Goal: Task Accomplishment & Management: Complete application form

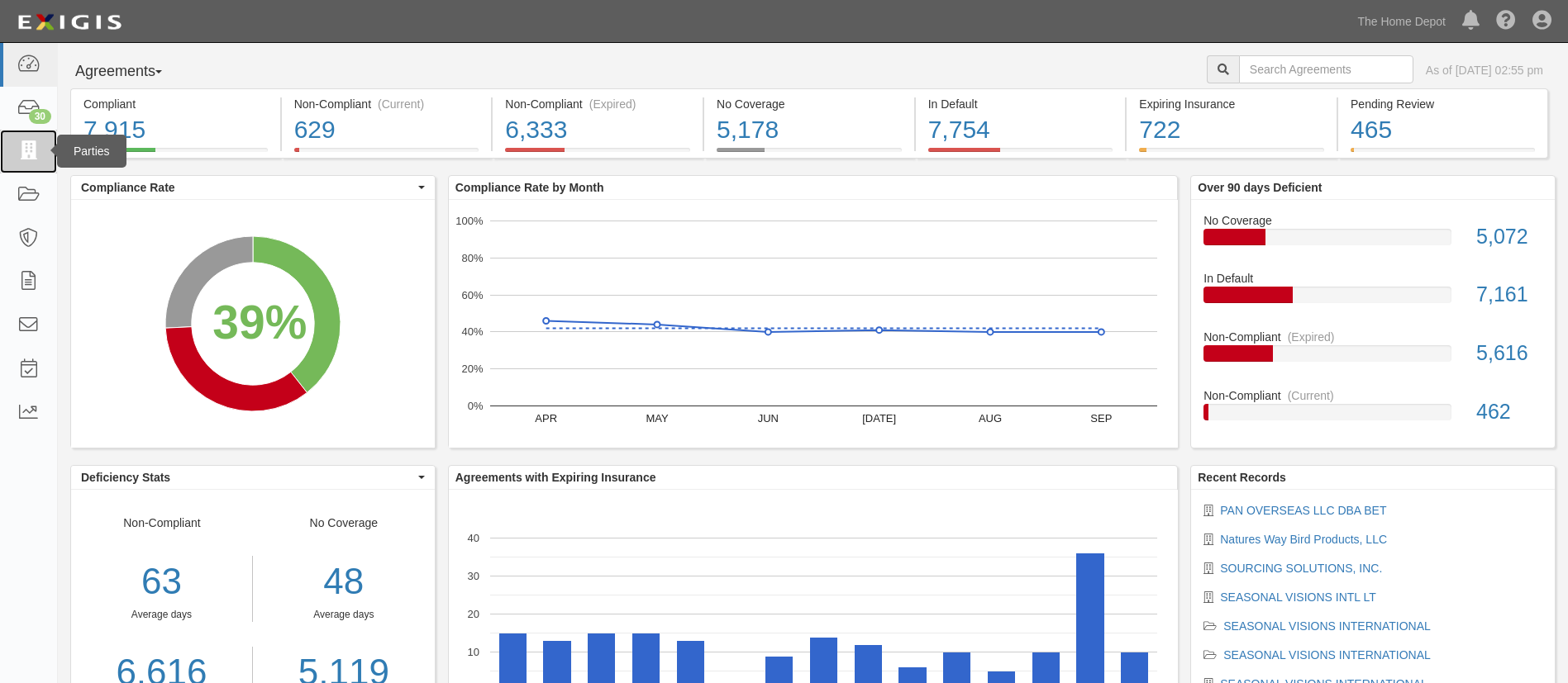
click at [29, 155] on icon at bounding box center [28, 151] width 23 height 19
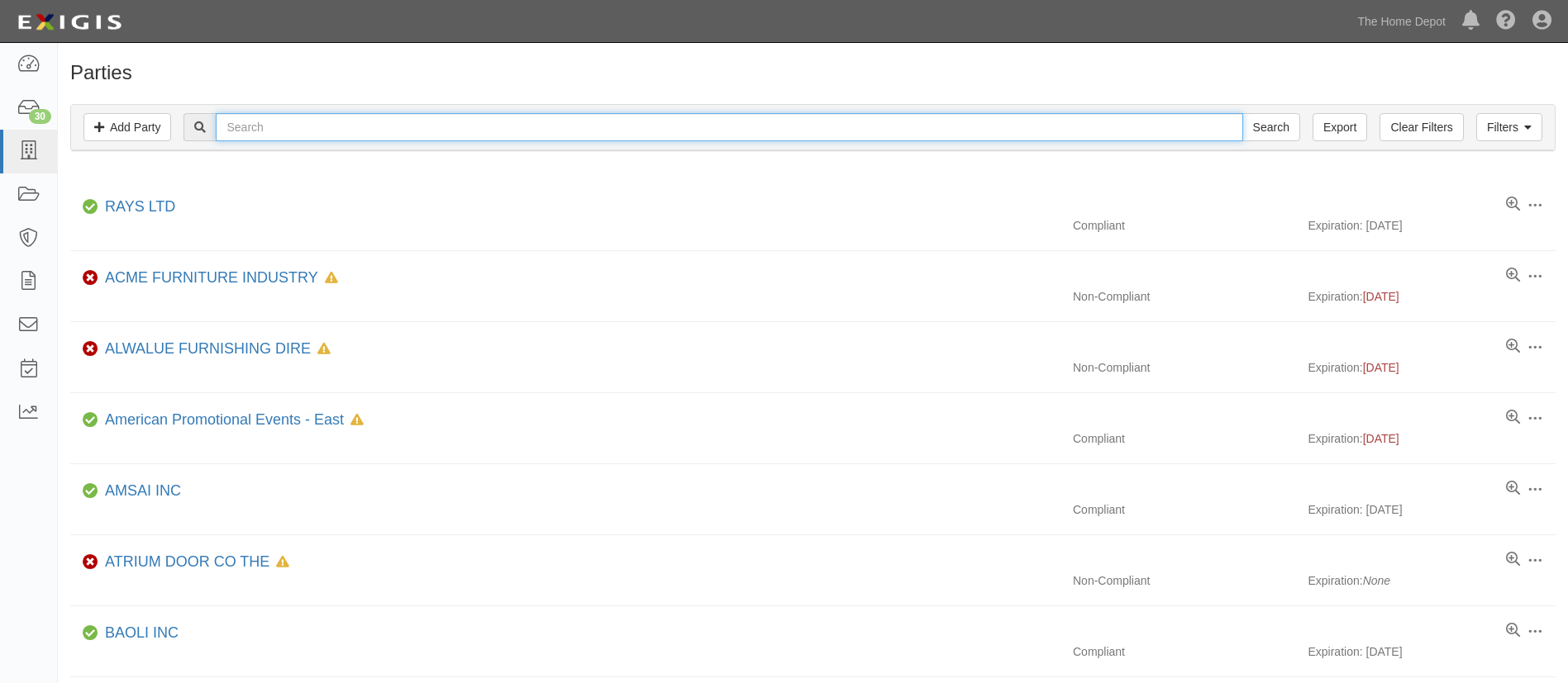
click at [278, 126] on input "text" at bounding box center [729, 127] width 1027 height 28
type input "Jiaxing Globallion Import & Export"
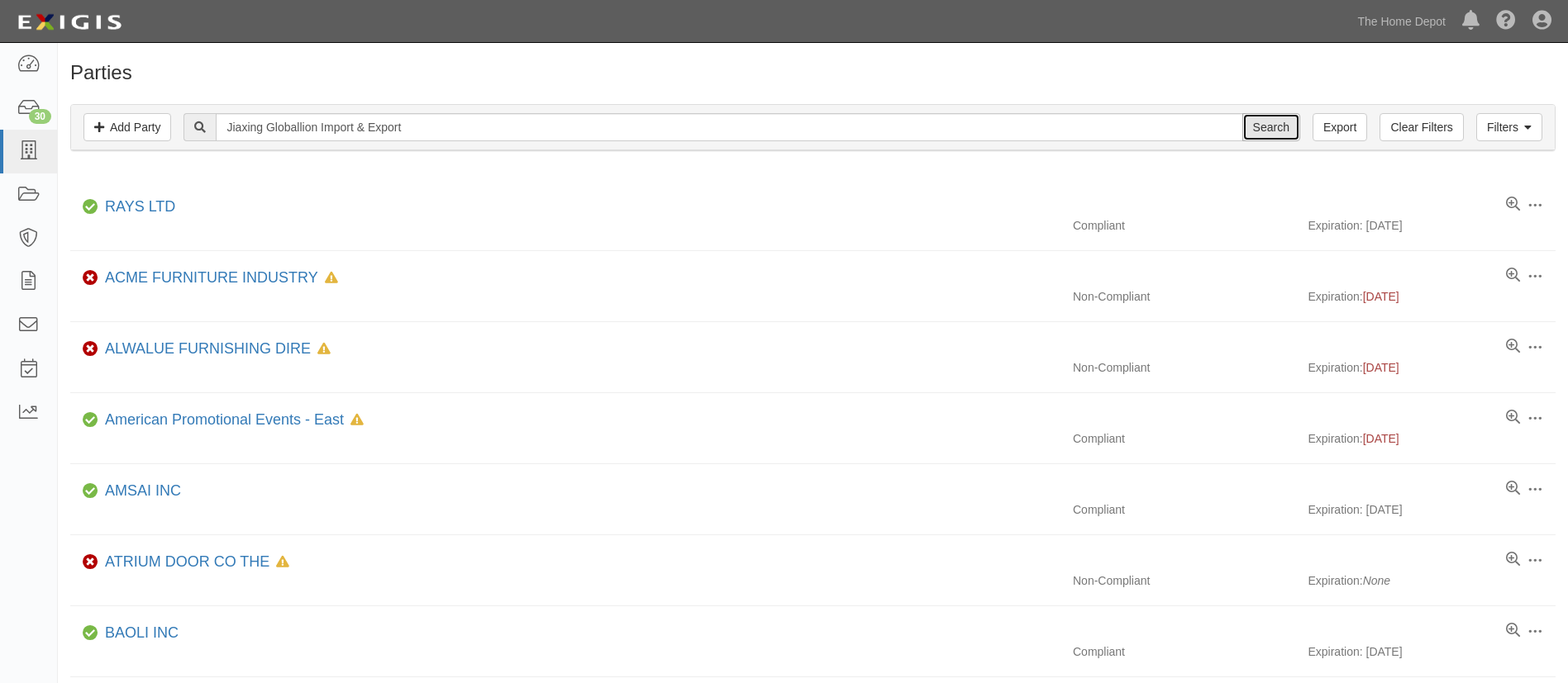
click at [1248, 136] on input "Search" at bounding box center [1271, 127] width 58 height 28
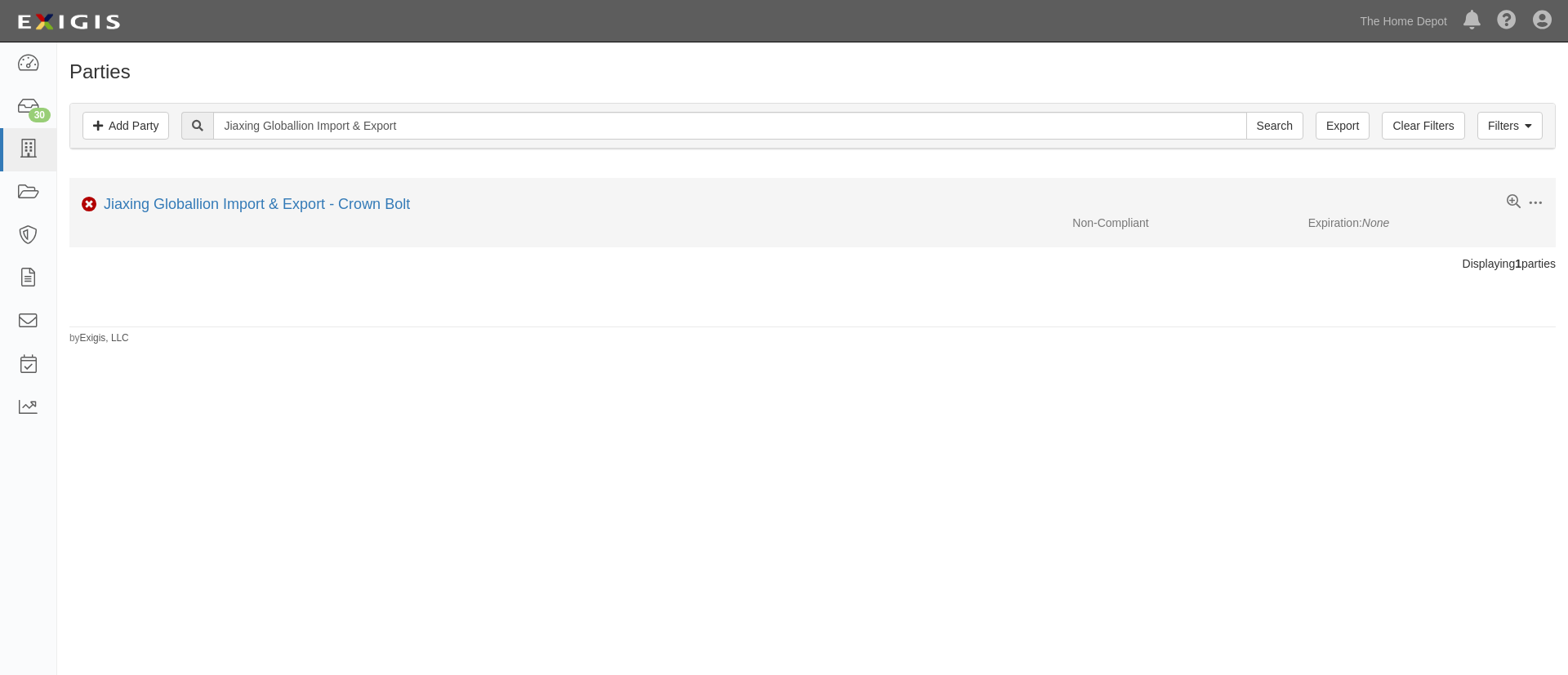
click at [302, 218] on div "Non-Compliant Expiration: None" at bounding box center [813, 223] width 1487 height 16
click at [320, 199] on link "Jiaxing Globallion Import & Export - Crown Bolt" at bounding box center [256, 204] width 307 height 16
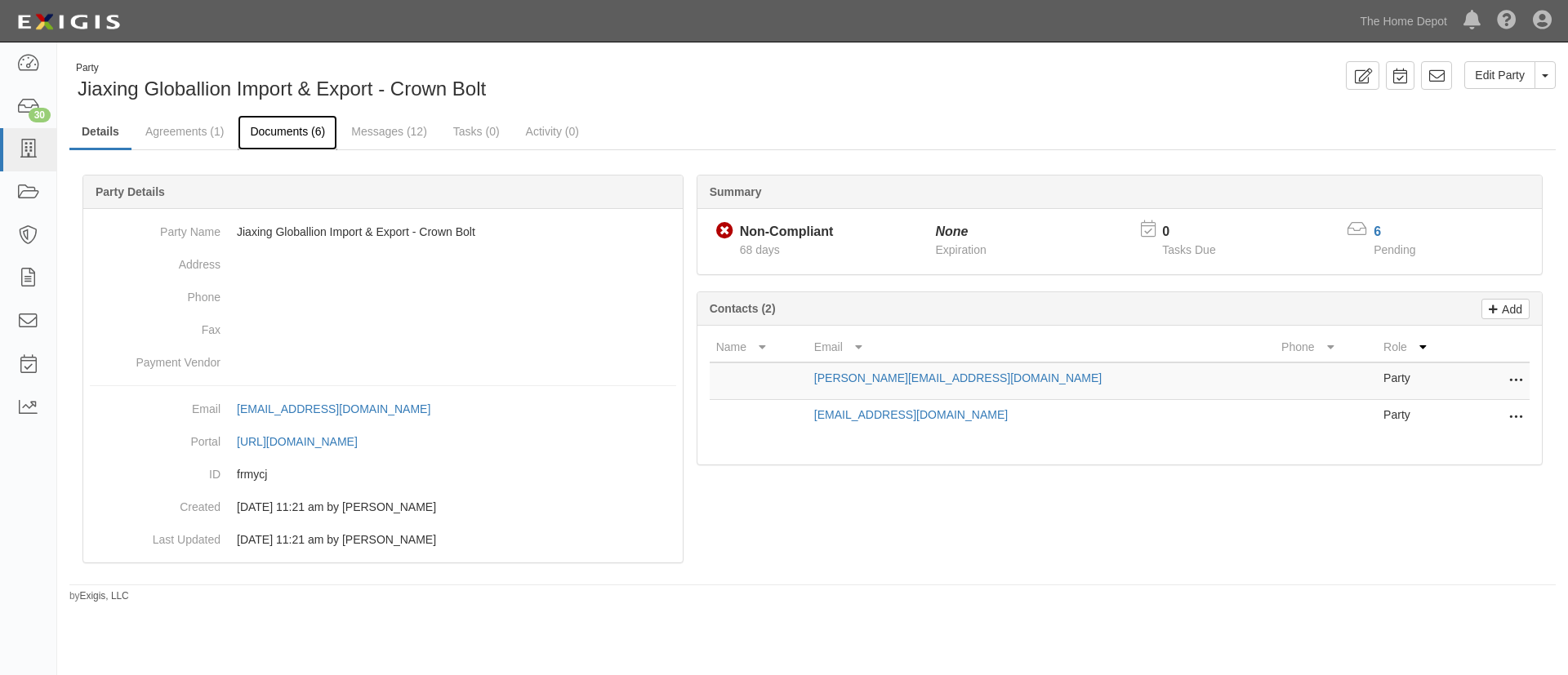
click at [283, 133] on link "Documents (6)" at bounding box center [287, 133] width 100 height 35
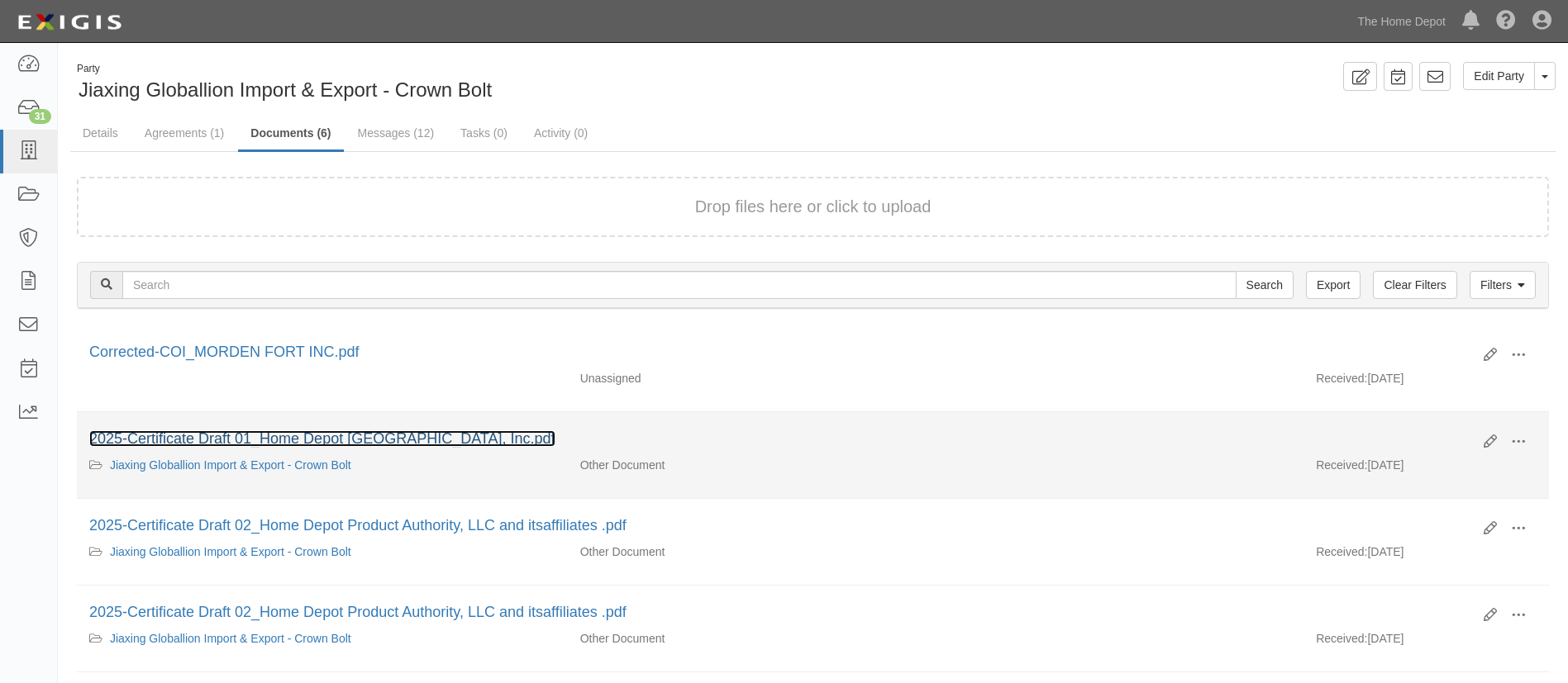
click at [250, 437] on link "2025-Certificate Draft 01_Home Depot USA, Inc.pdf" at bounding box center [322, 438] width 466 height 16
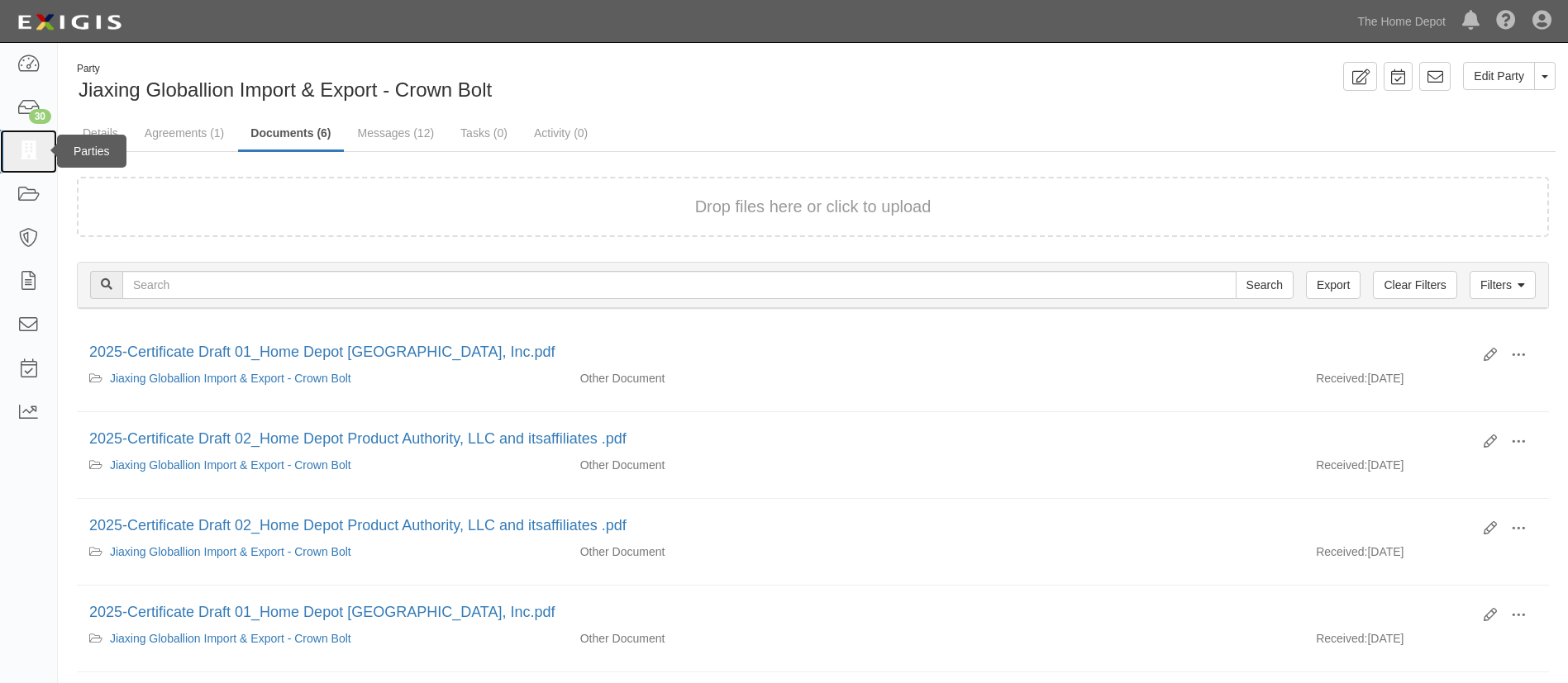
click at [27, 157] on icon at bounding box center [28, 151] width 23 height 19
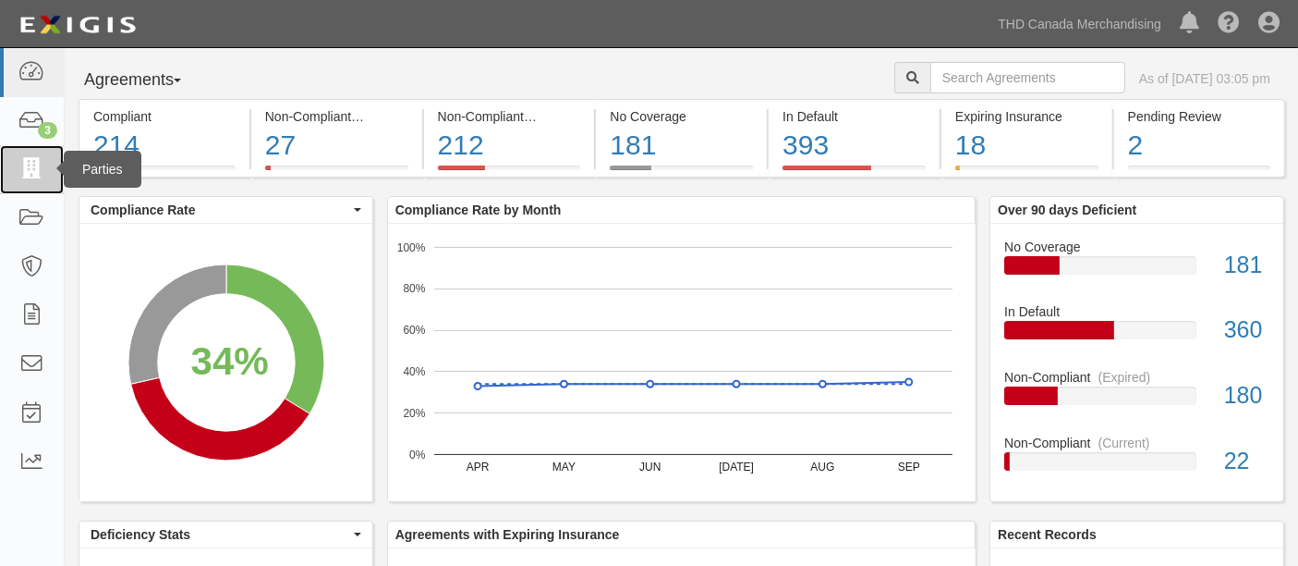
click at [29, 183] on link at bounding box center [32, 169] width 64 height 49
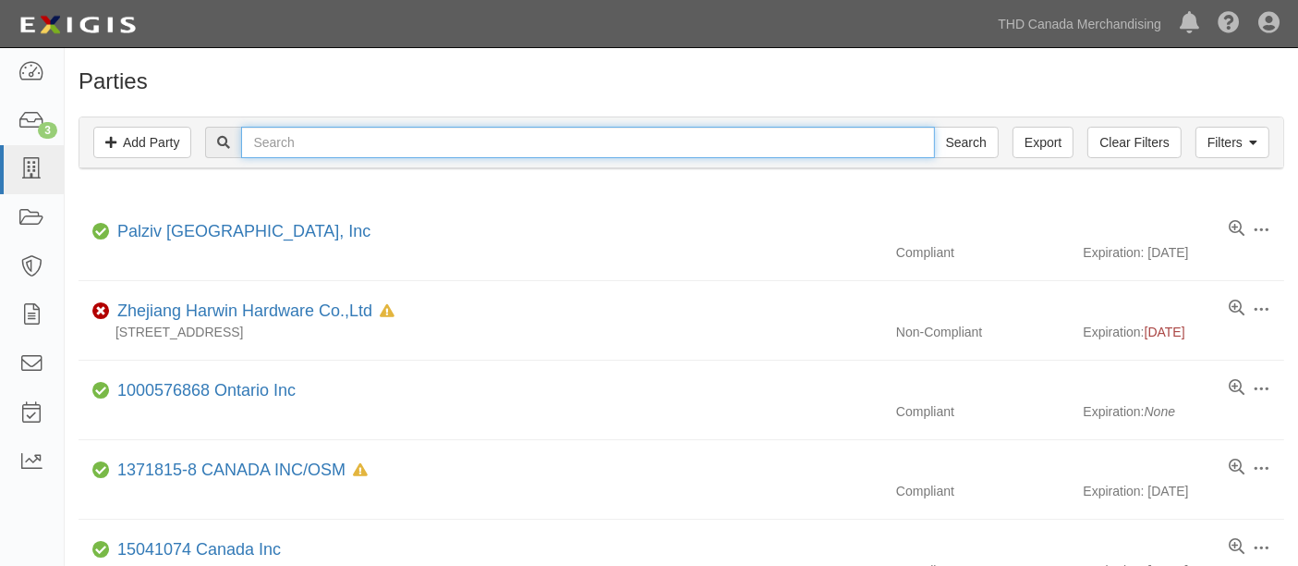
click at [308, 148] on input "text" at bounding box center [587, 142] width 693 height 31
click at [284, 148] on input "PLI Home Decor LLC" at bounding box center [587, 142] width 693 height 31
type input "PLI Home Decor LLC"
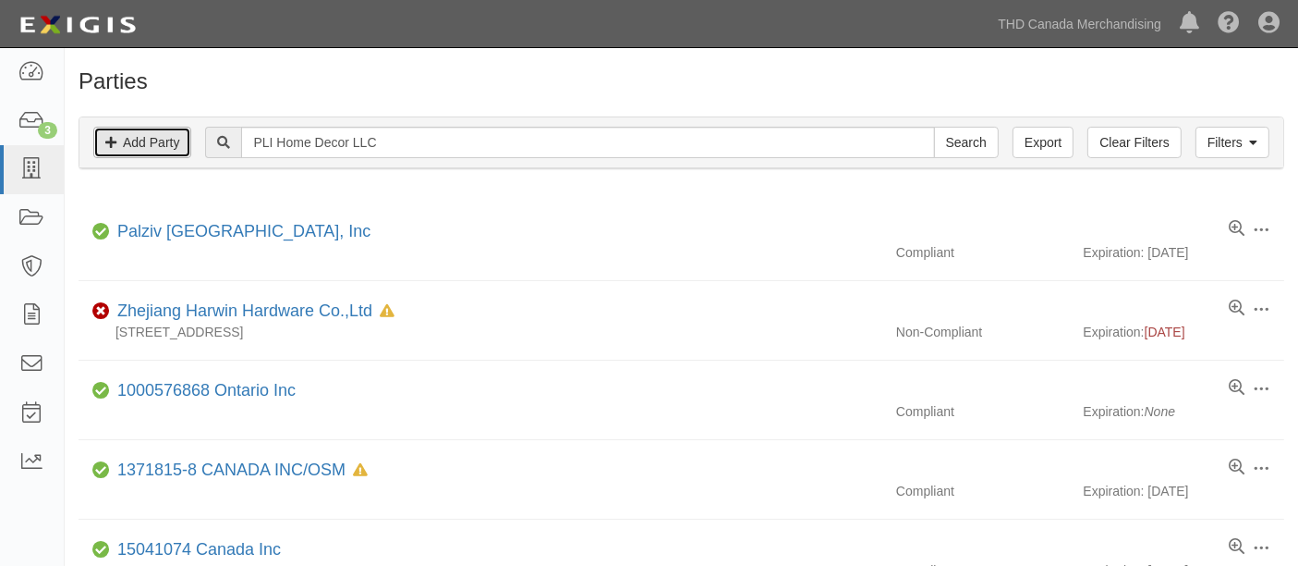
click at [142, 154] on link "Add Party" at bounding box center [142, 142] width 98 height 31
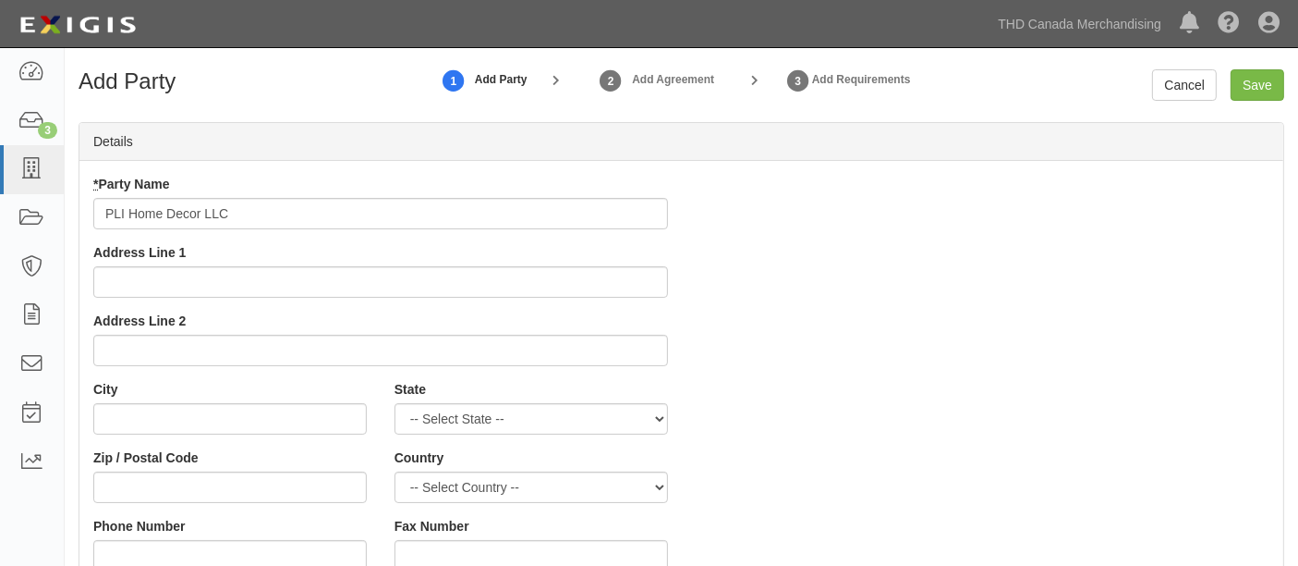
type input "PLI Home Decor LLC"
click at [260, 369] on div "* Party Name PLI Home Decor LLC Address Line 1 Address Line 2" at bounding box center [380, 277] width 602 height 205
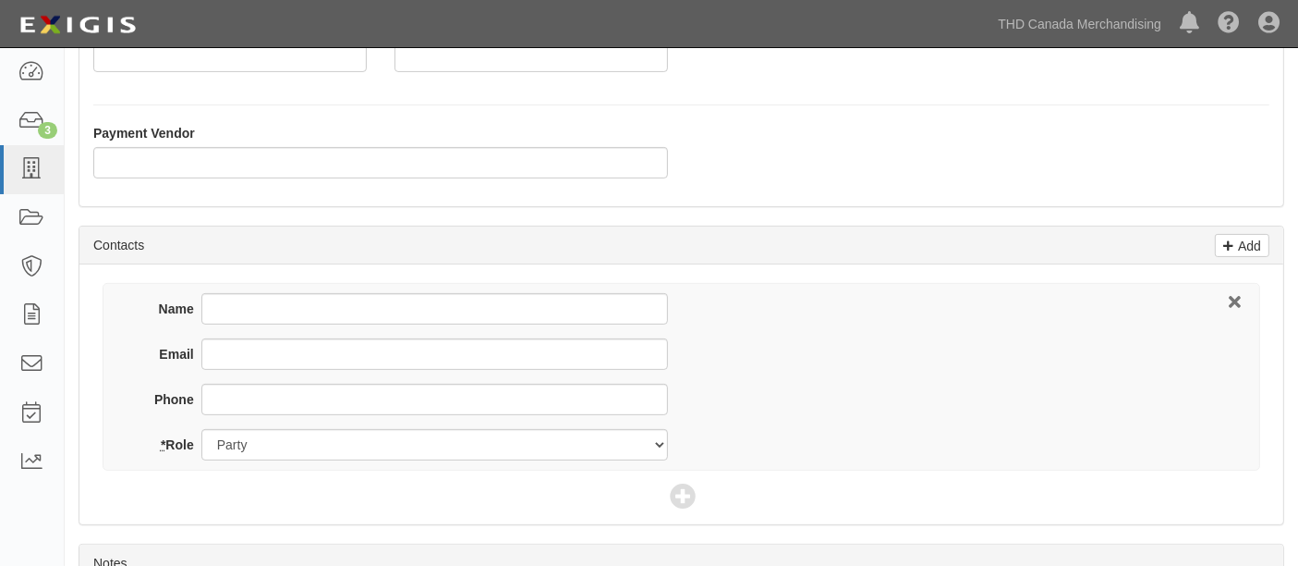
scroll to position [615, 0]
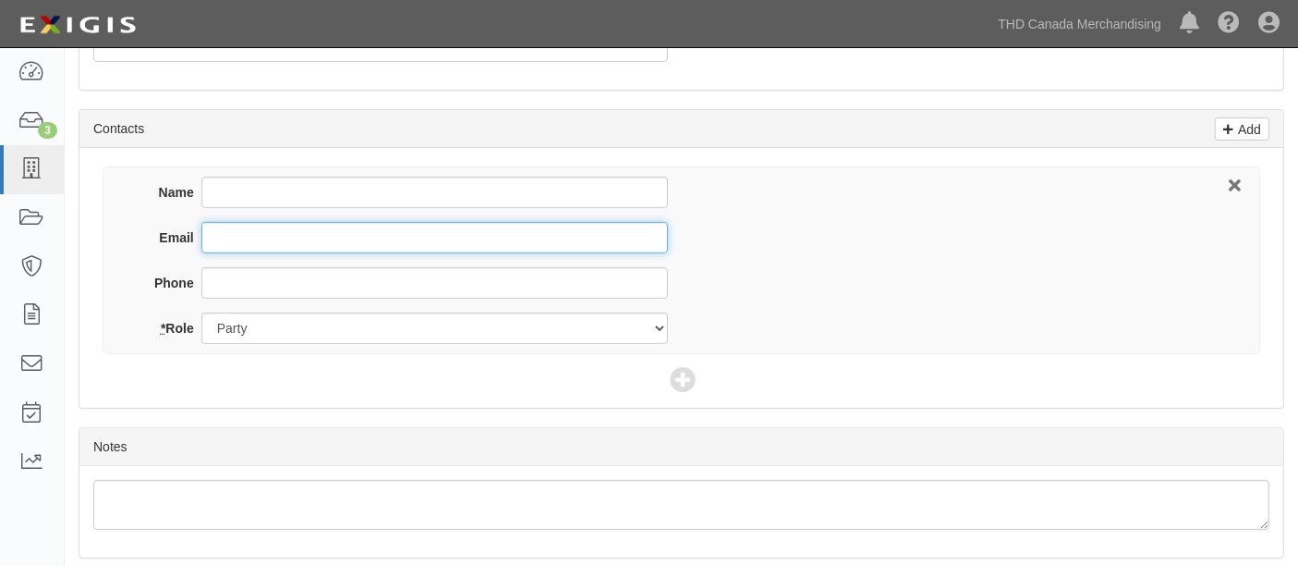
click at [333, 237] on input "Email" at bounding box center [434, 237] width 467 height 31
paste input "[PERSON_NAME][EMAIL_ADDRESS][DOMAIN_NAME]"
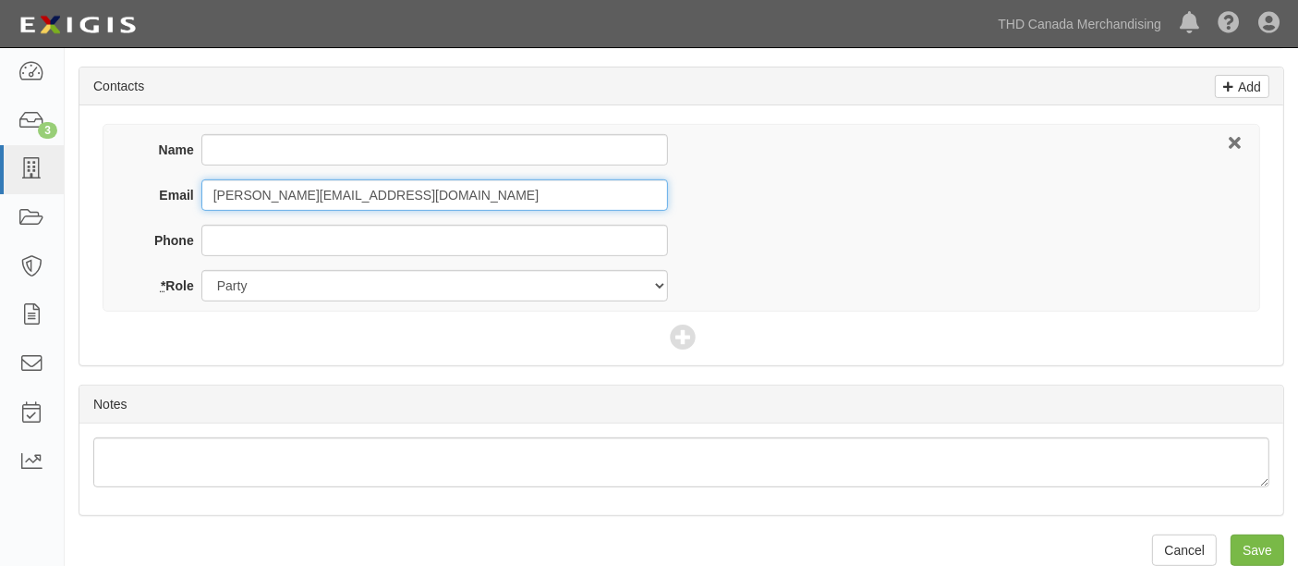
scroll to position [679, 0]
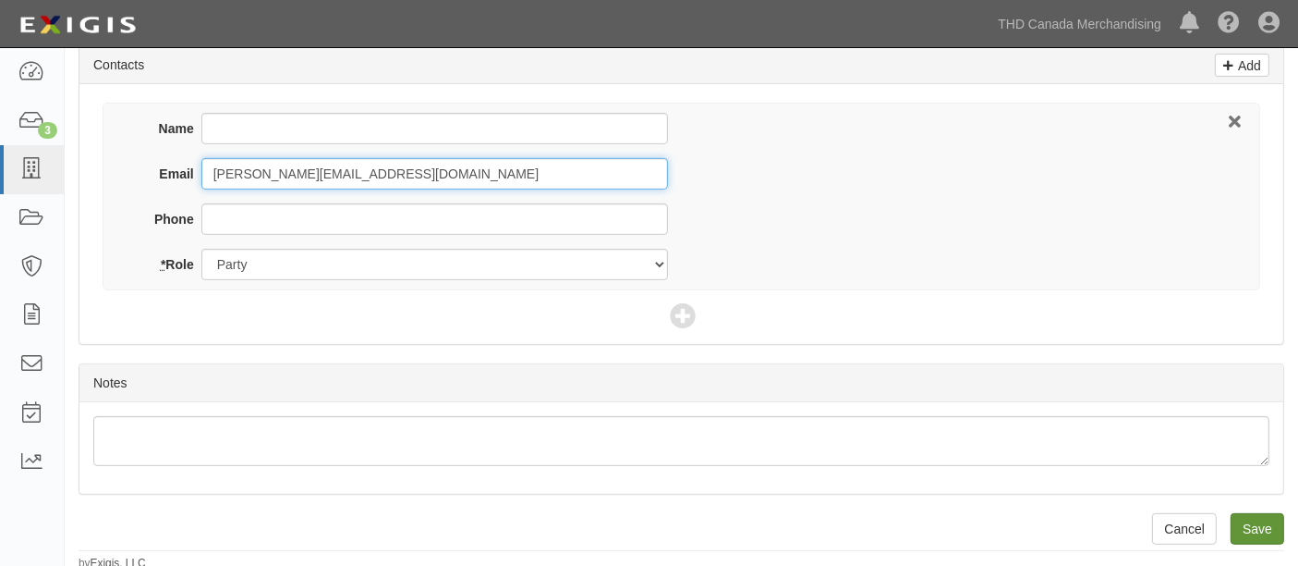
type input "[PERSON_NAME][EMAIL_ADDRESS][DOMAIN_NAME]"
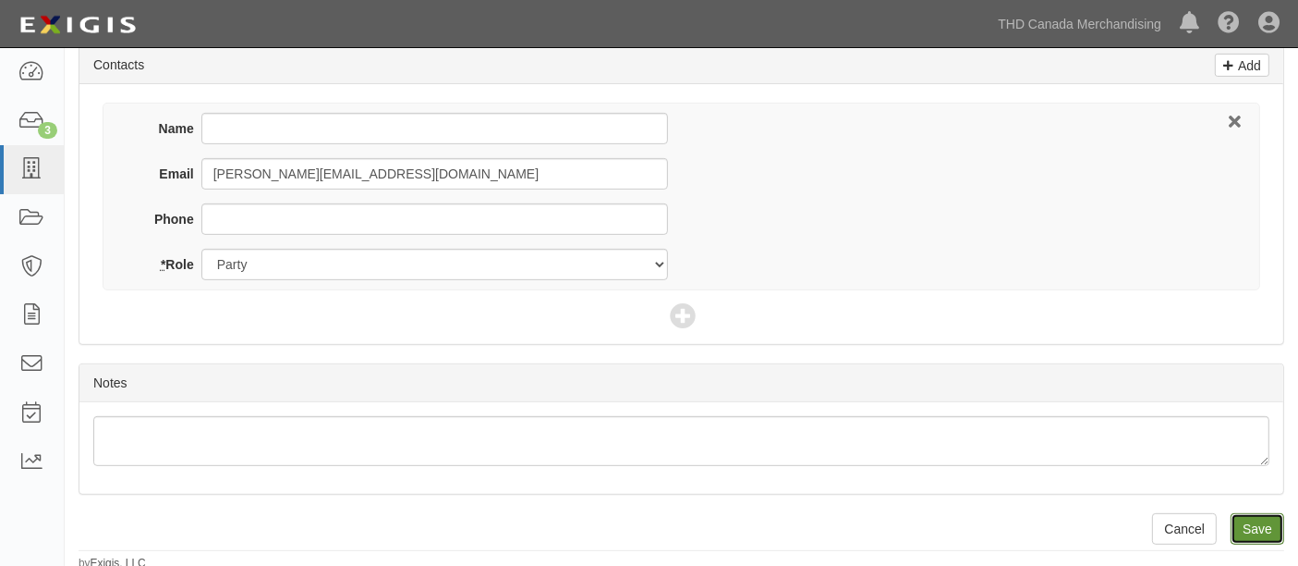
click at [1256, 513] on input "Save" at bounding box center [1258, 528] width 54 height 31
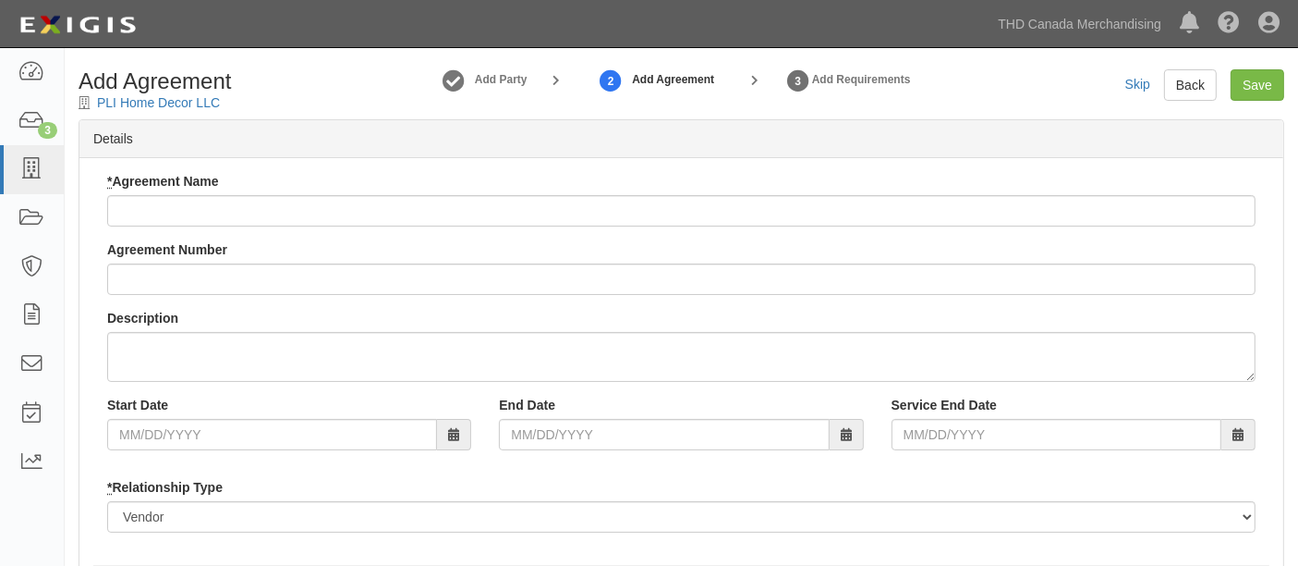
click at [265, 103] on div "Add Agreement PLI Home Decor LLC" at bounding box center [219, 90] width 309 height 43
click at [111, 99] on link "PLI Home Decor LLC" at bounding box center [158, 102] width 123 height 15
drag, startPoint x: 111, startPoint y: 99, endPoint x: 84, endPoint y: 99, distance: 26.8
click at [103, 99] on link "PLI Home Decor LLC" at bounding box center [158, 102] width 123 height 15
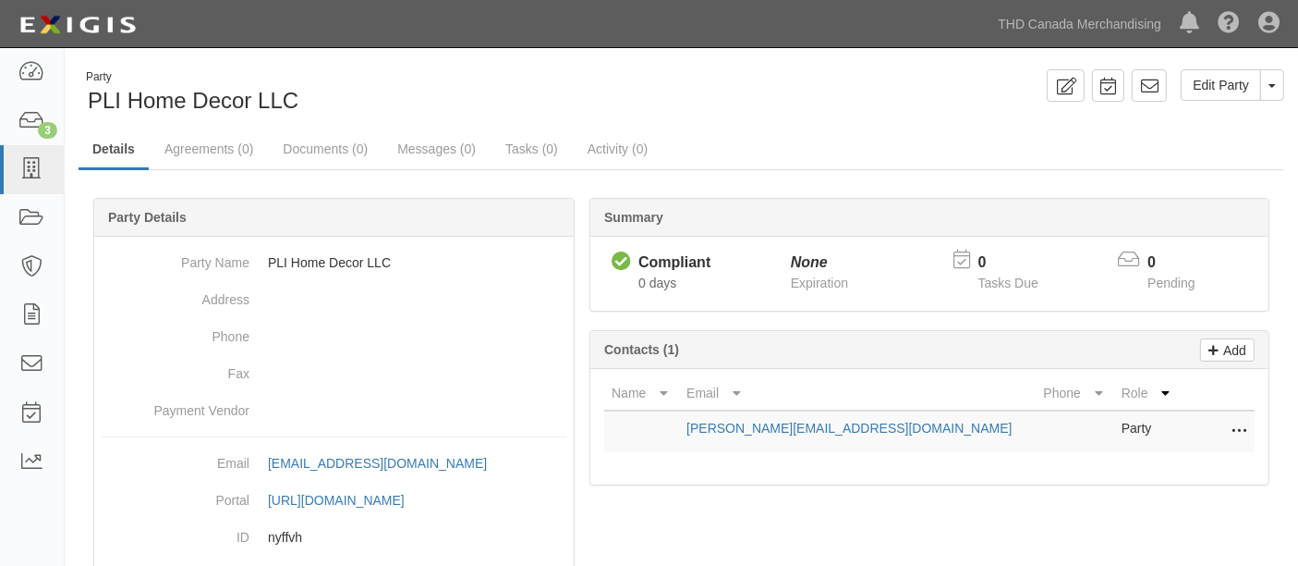
drag, startPoint x: 256, startPoint y: 115, endPoint x: 261, endPoint y: 103, distance: 12.0
click at [257, 115] on div "Party PLI Home Decor LLC" at bounding box center [189, 92] width 220 height 47
click at [261, 102] on span "PLI Home Decor LLC" at bounding box center [193, 100] width 211 height 25
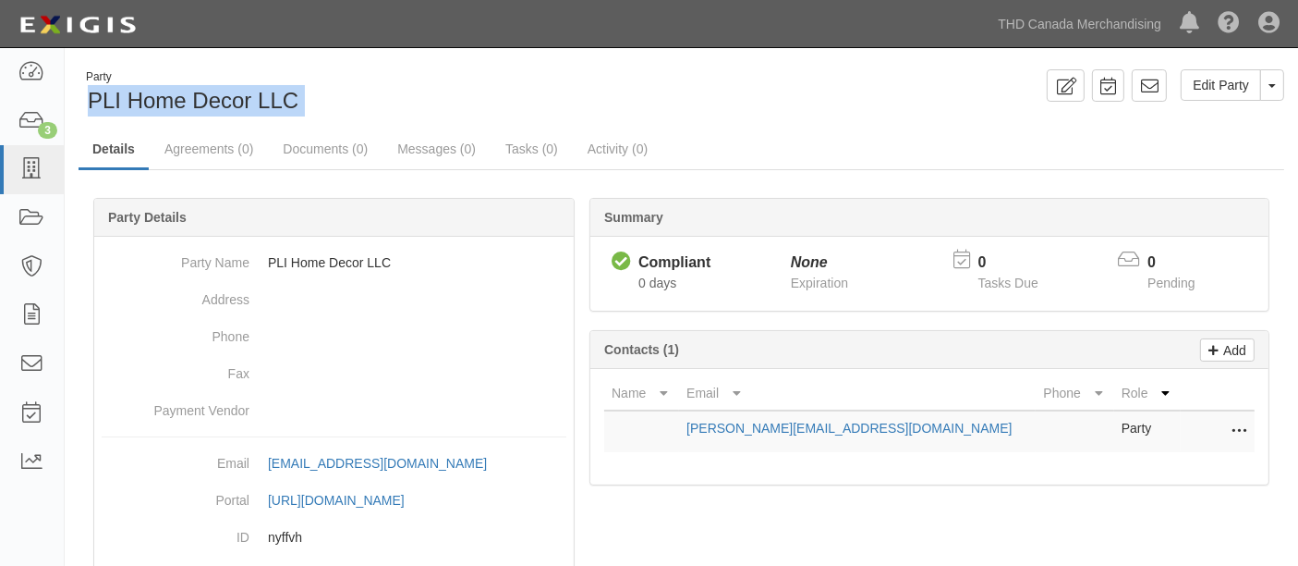
click at [261, 102] on span "PLI Home Decor LLC" at bounding box center [193, 100] width 211 height 25
copy div "PLI Home Decor LLC Edit Party Toggle Party Dropdown View Audit Trail Archive Pa…"
click at [234, 153] on link "Agreements (0)" at bounding box center [209, 150] width 116 height 40
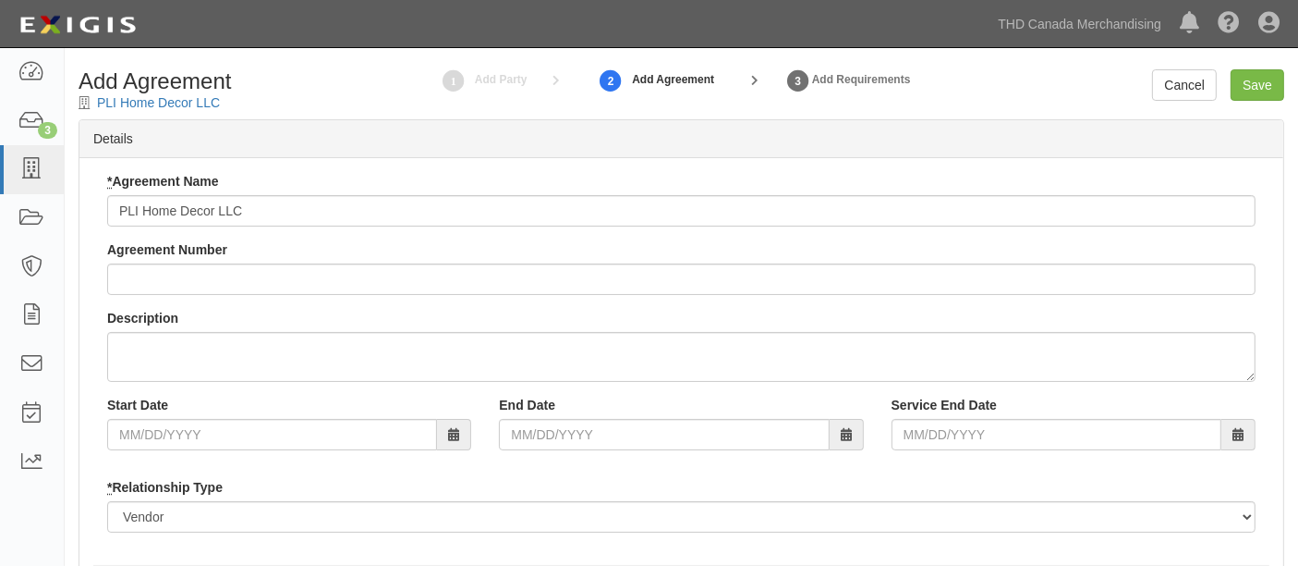
scroll to position [205, 0]
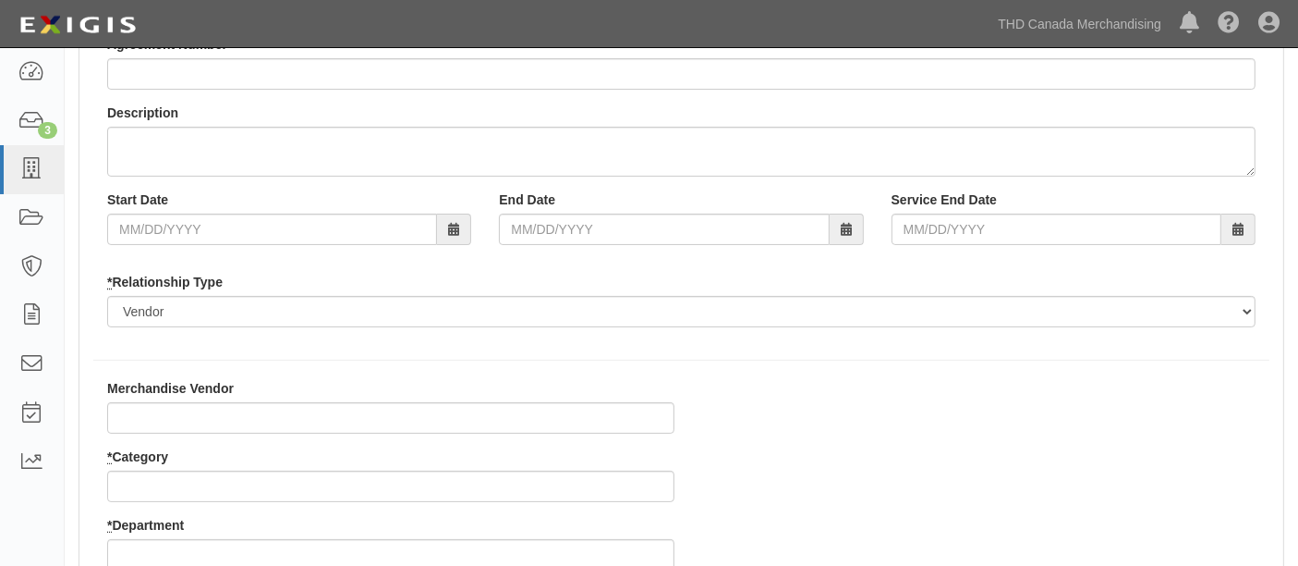
type input "PLI Home Decor LLC"
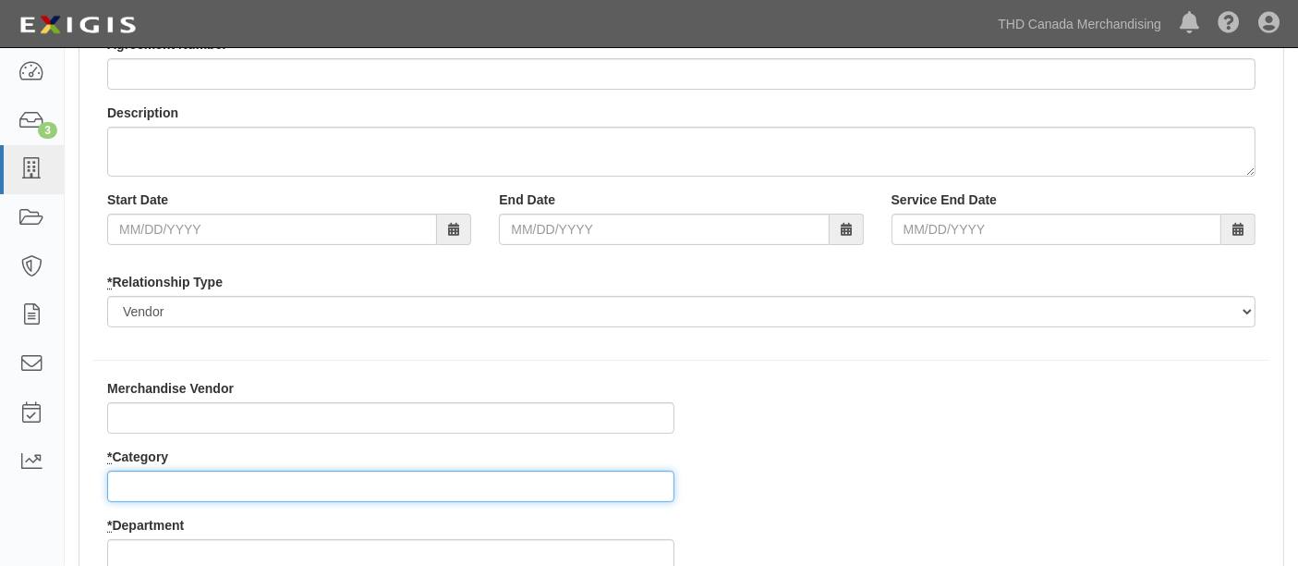
click at [154, 481] on input "* Category" at bounding box center [390, 485] width 567 height 31
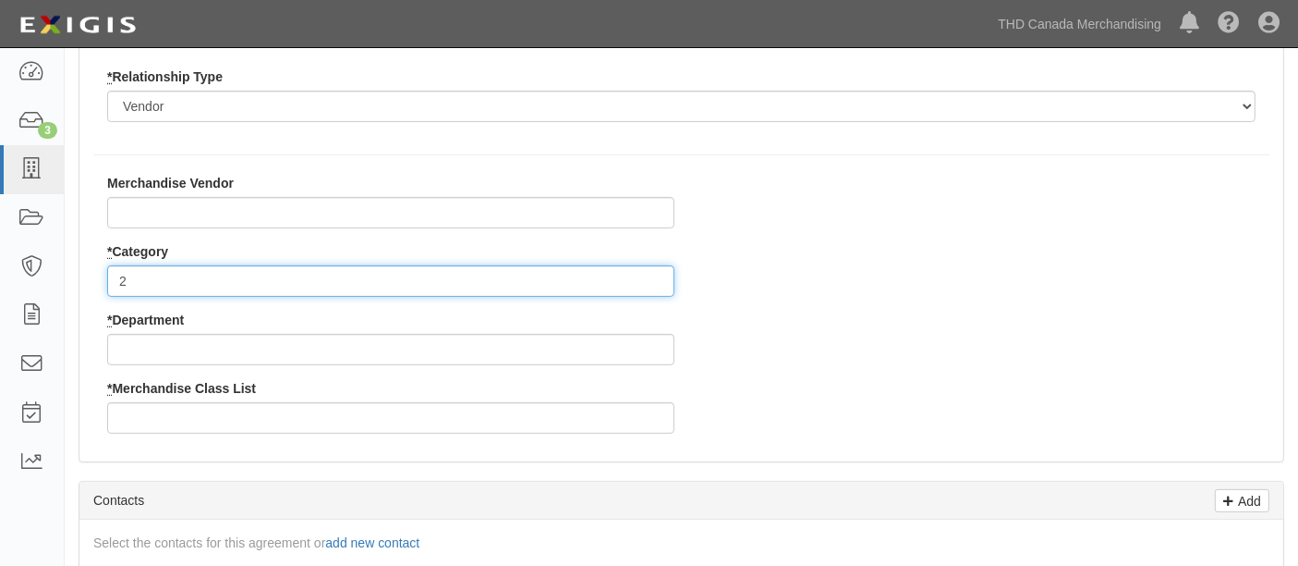
type input "2"
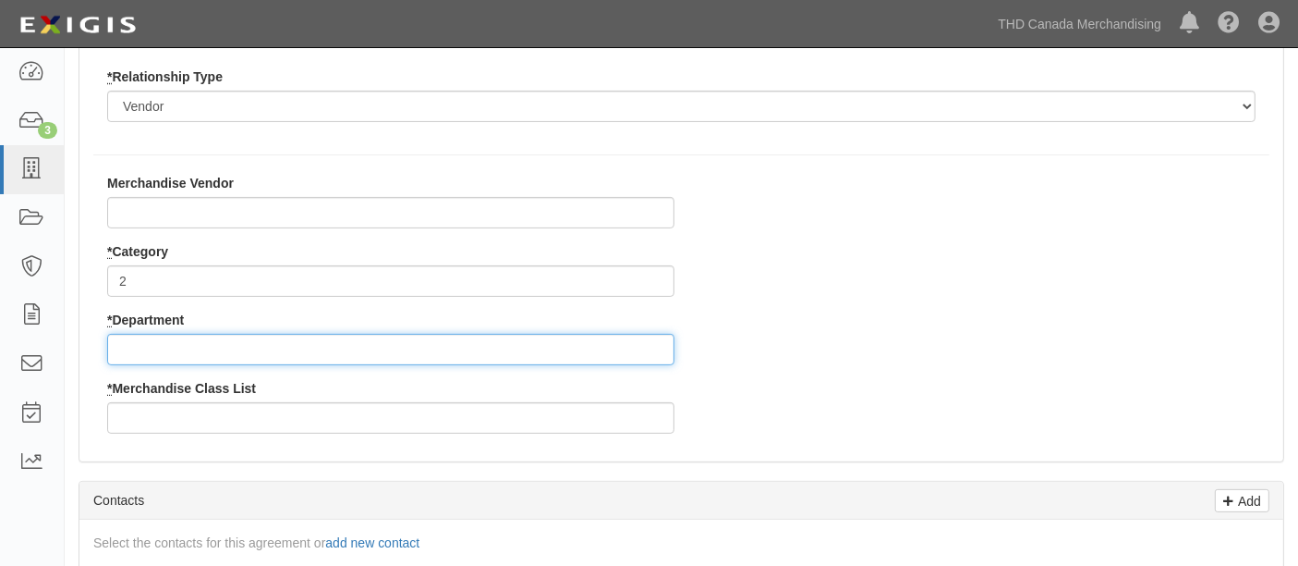
click at [161, 349] on input "* Department" at bounding box center [390, 349] width 567 height 31
type input "59"
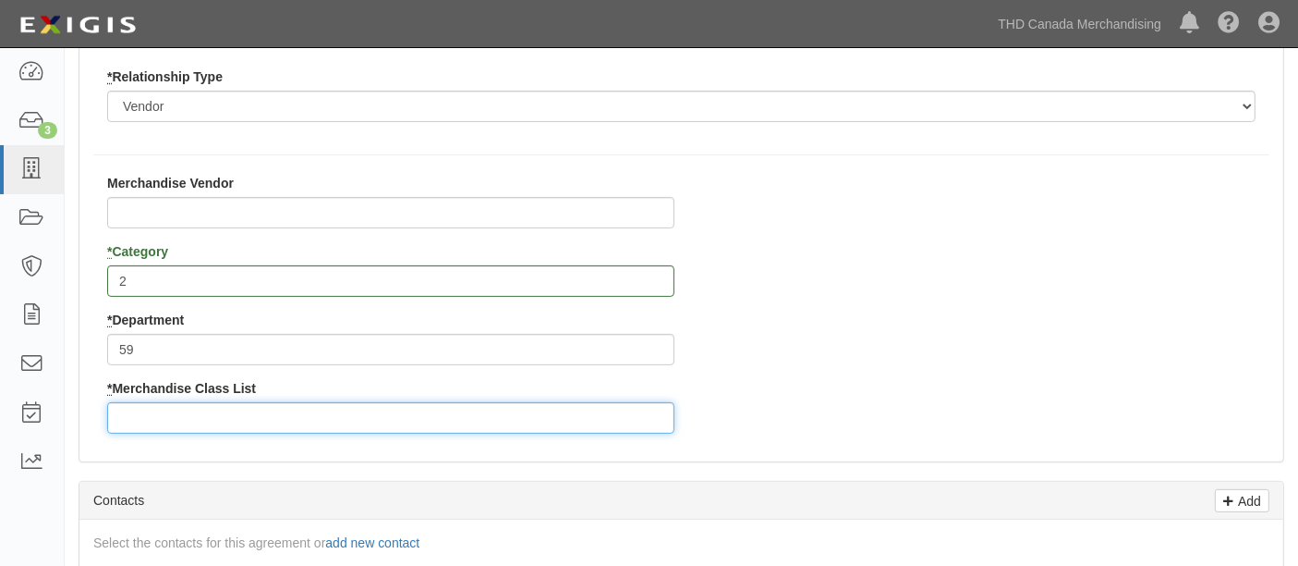
click at [140, 409] on input "* Merchandise Class List" at bounding box center [390, 417] width 567 height 31
type input "1"
click at [851, 380] on div "Merchandise Vendor * Category 2 * Department 59 * Merchandise Class List 1" at bounding box center [681, 311] width 1204 height 274
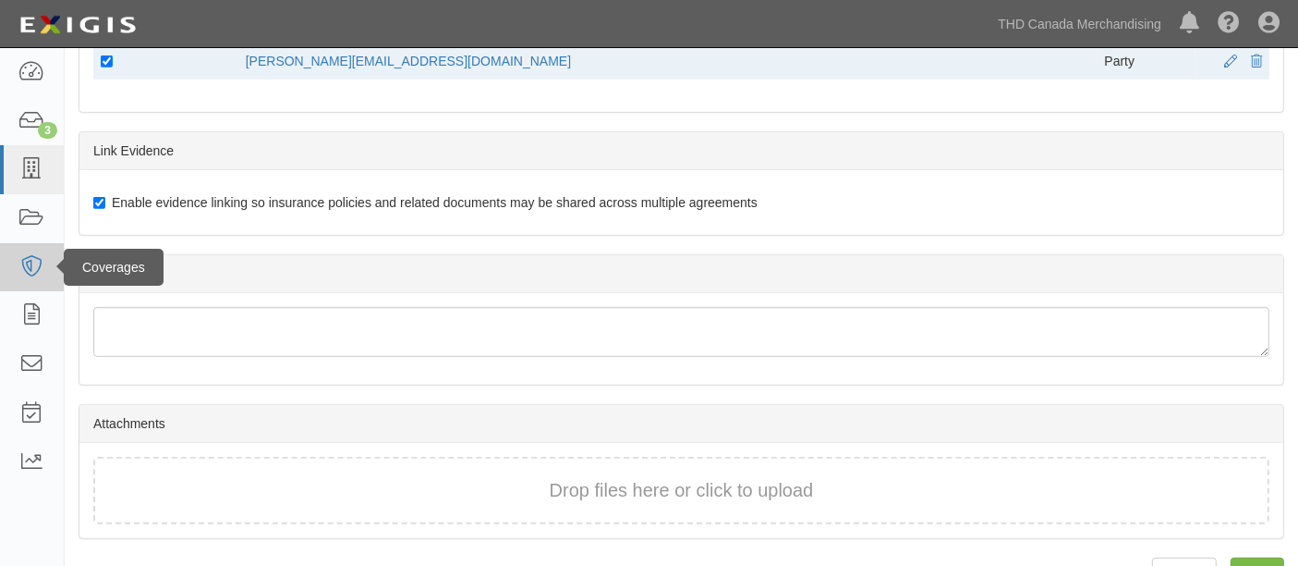
scroll to position [1011, 0]
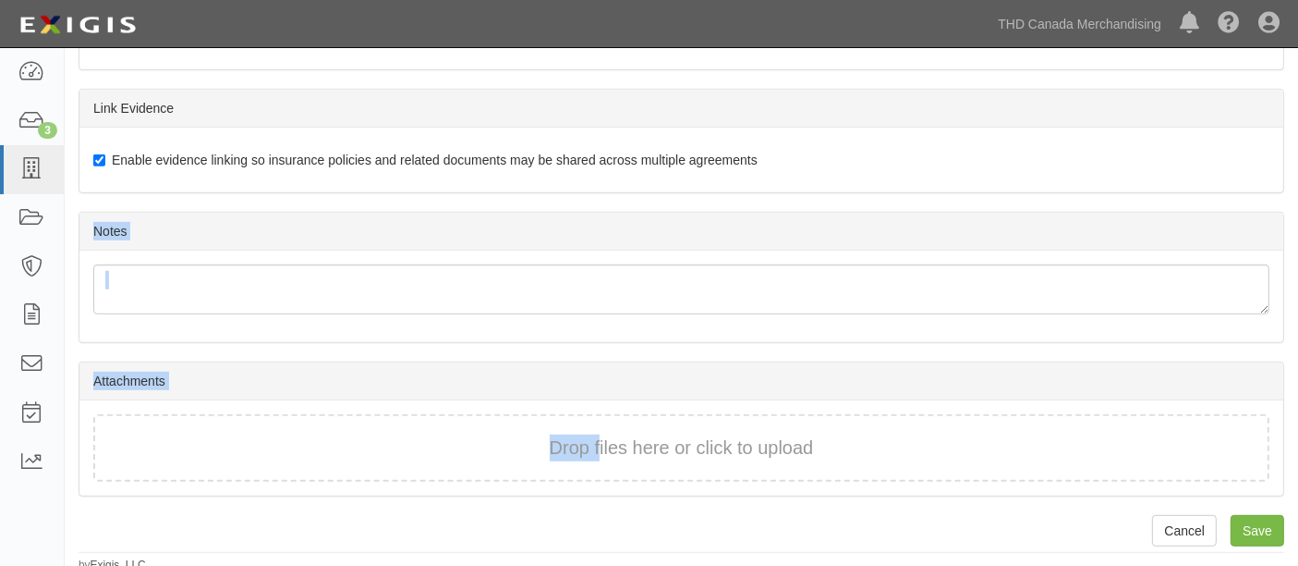
drag, startPoint x: 698, startPoint y: 329, endPoint x: 599, endPoint y: 450, distance: 156.3
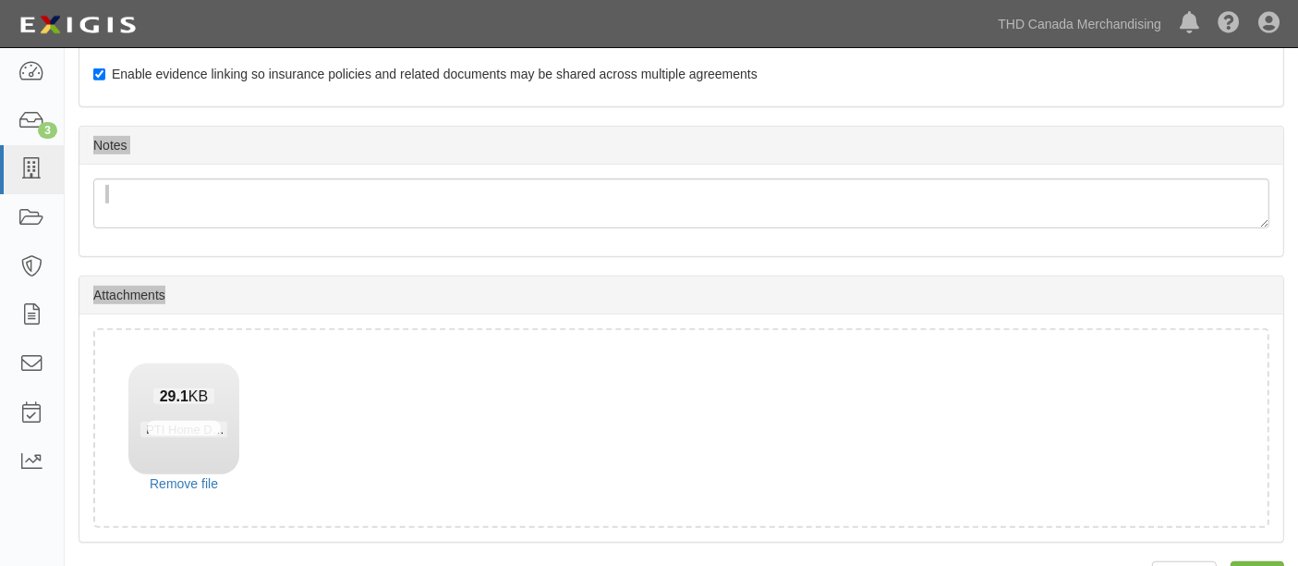
scroll to position [1143, 0]
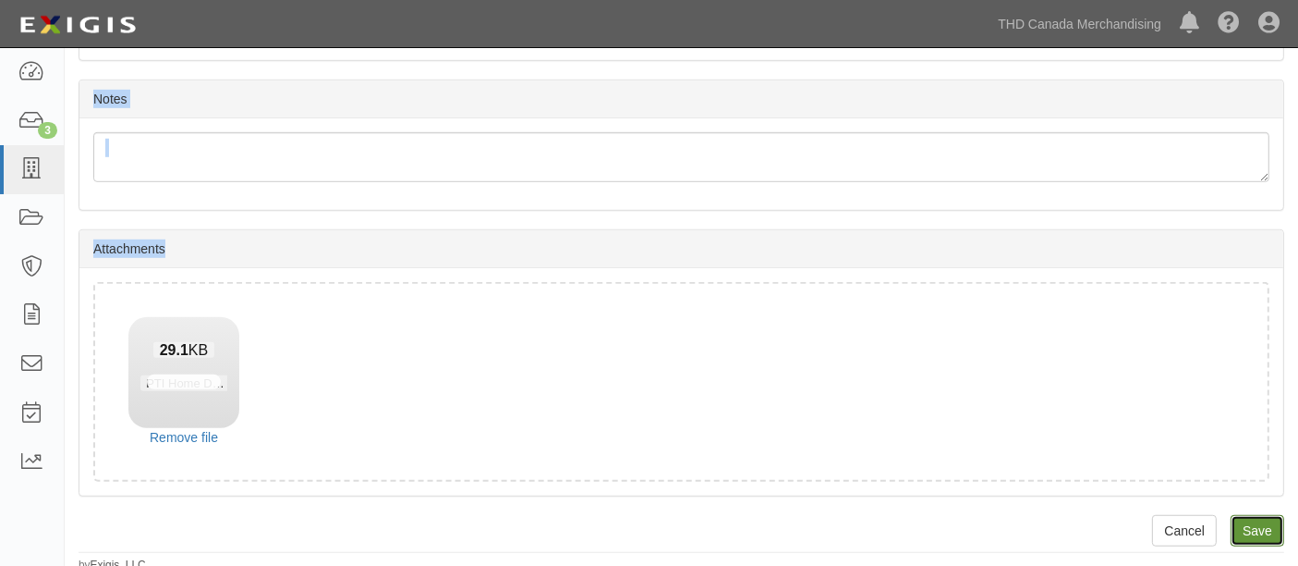
click at [1258, 515] on input "Save" at bounding box center [1258, 530] width 54 height 31
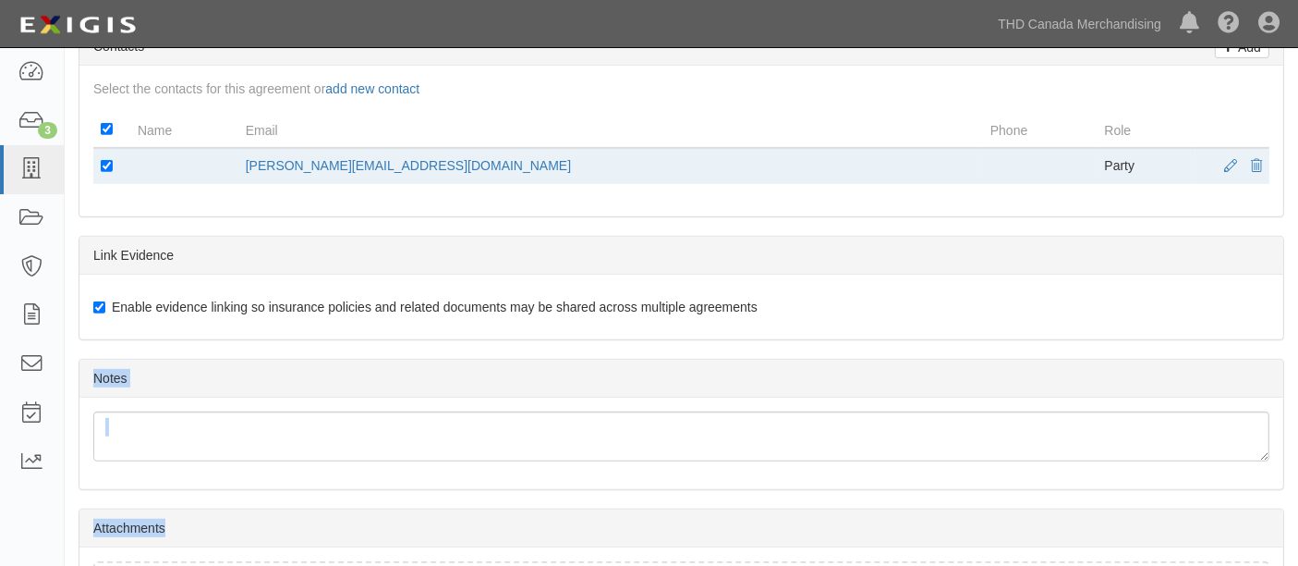
scroll to position [629, 0]
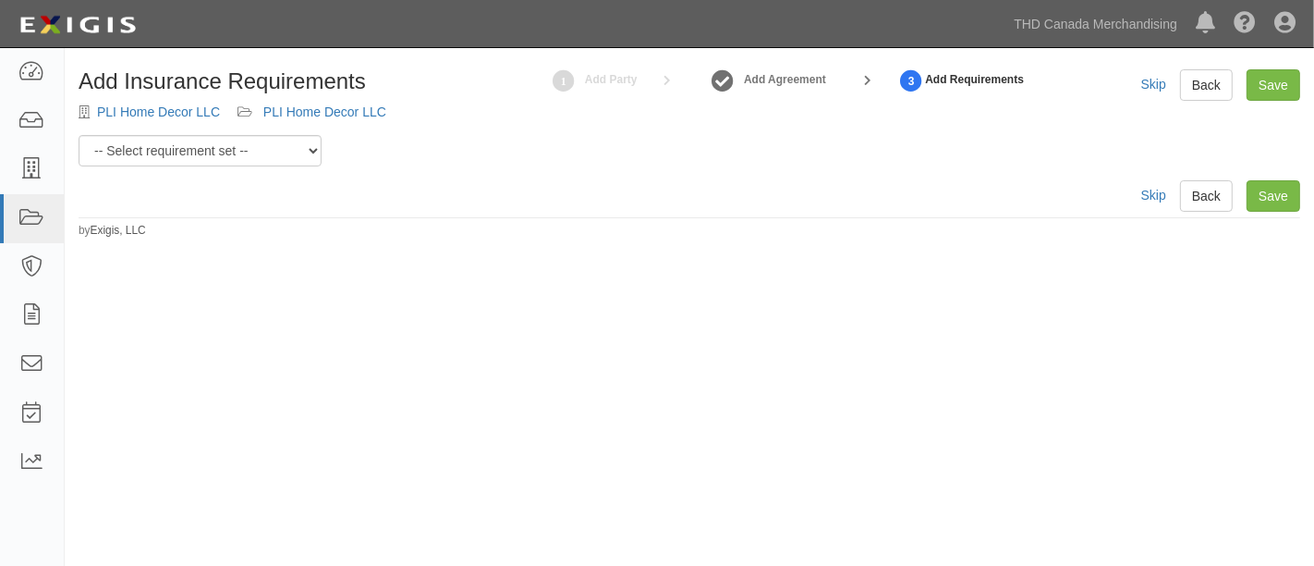
select select "31587"
click at [79, 135] on select "-- Select requirement set -- $20M GL (Canadian Supplier) $20M GL (Non-Canadian …" at bounding box center [200, 150] width 243 height 31
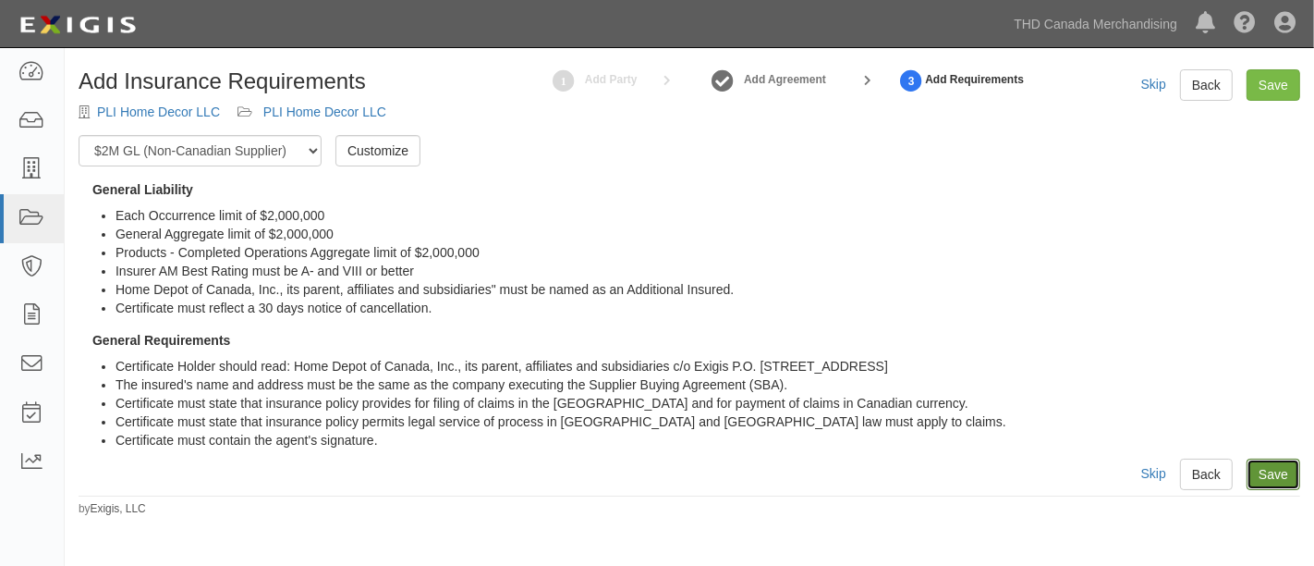
click at [1275, 463] on link "Save" at bounding box center [1274, 473] width 54 height 31
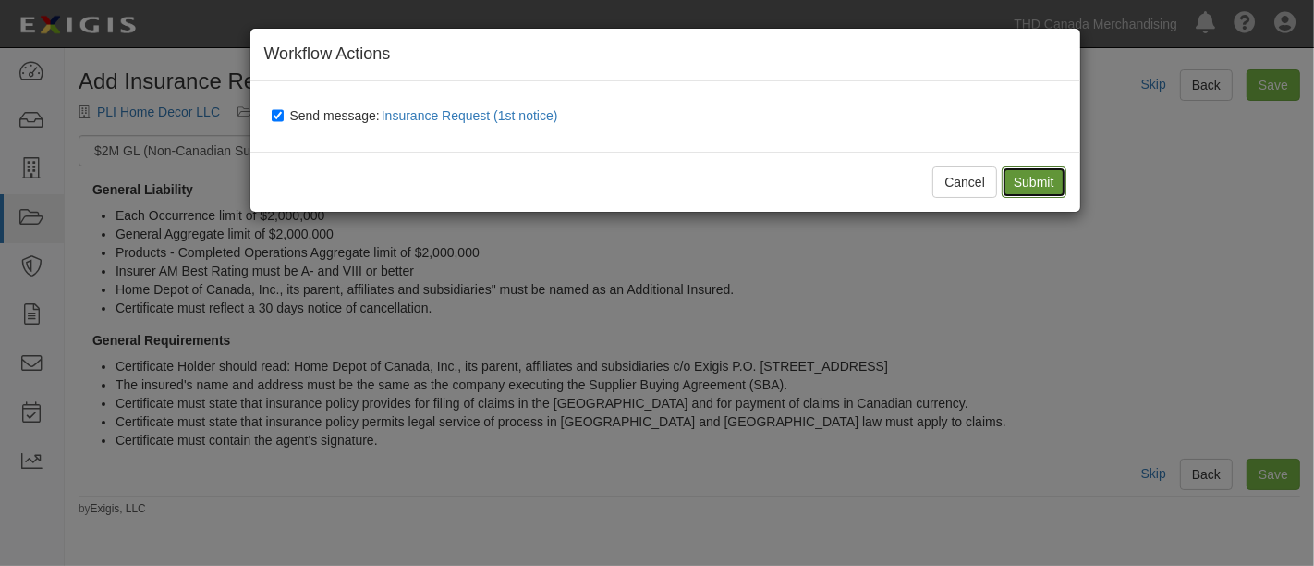
click at [1024, 174] on input "Submit" at bounding box center [1034, 181] width 65 height 31
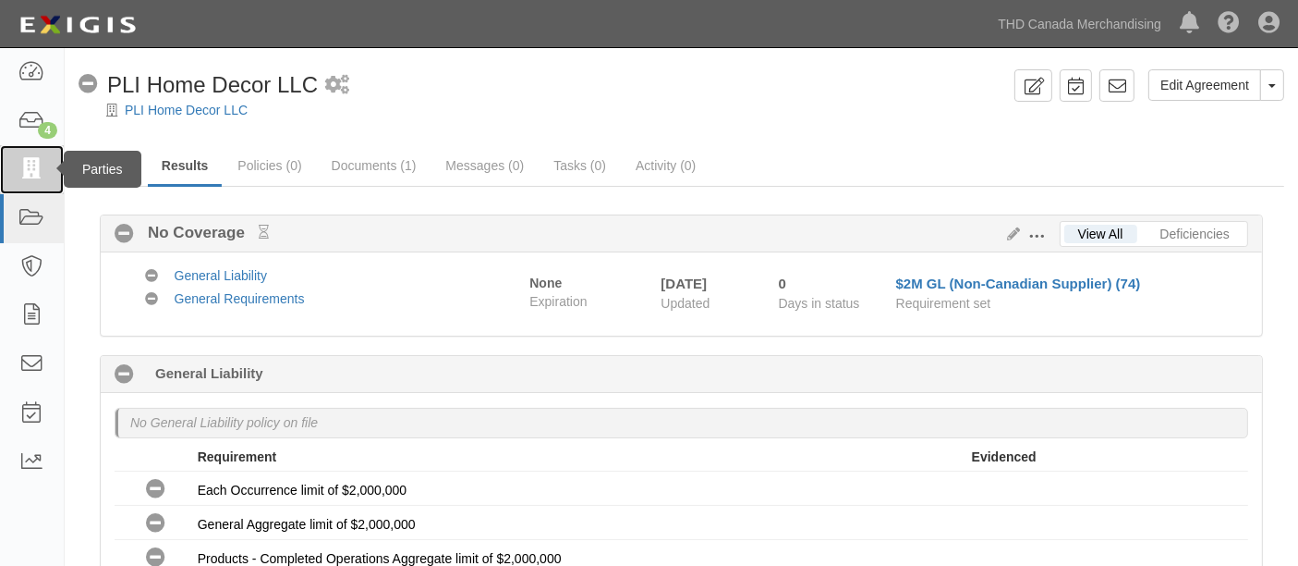
click at [16, 162] on link at bounding box center [32, 169] width 64 height 49
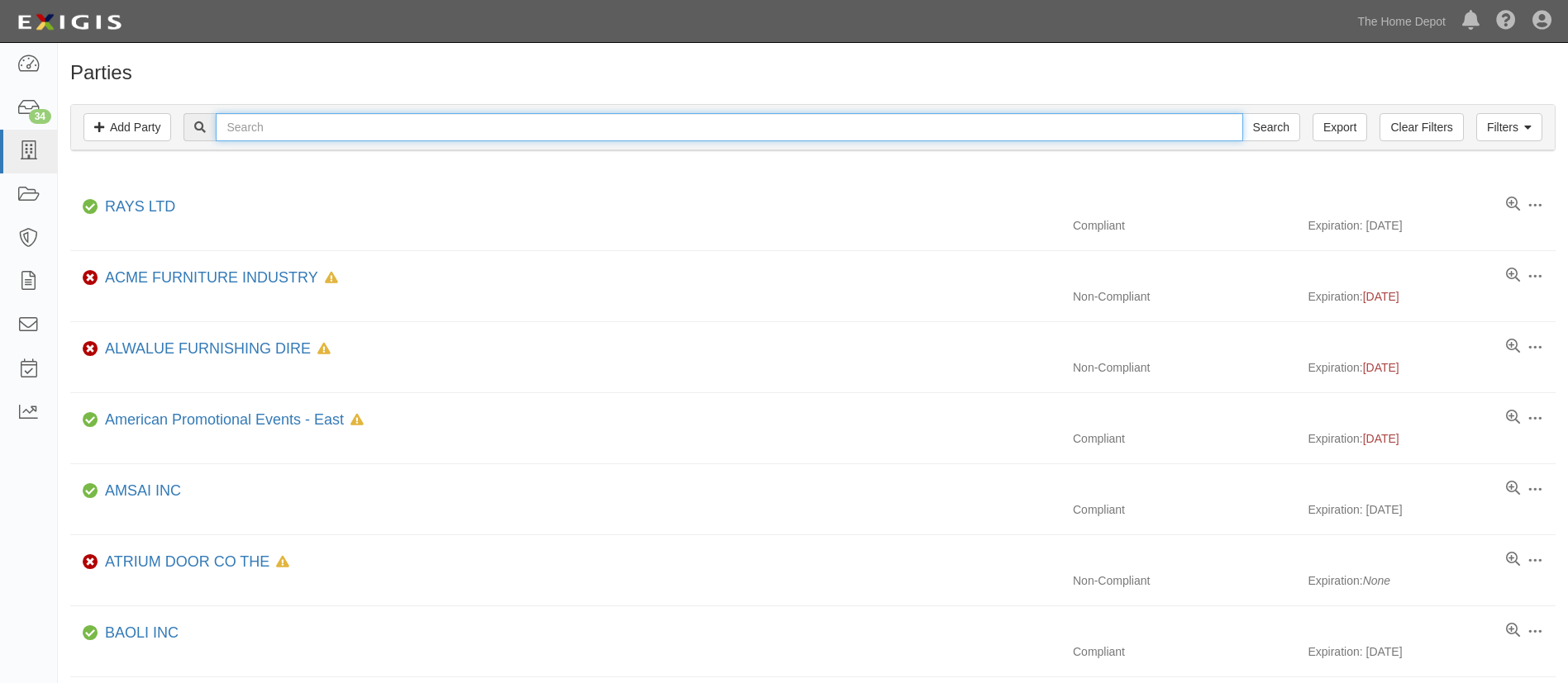
click at [299, 126] on input "text" at bounding box center [729, 127] width 1027 height 28
type input "reblue"
click at [1242, 114] on input "Search" at bounding box center [1271, 127] width 58 height 28
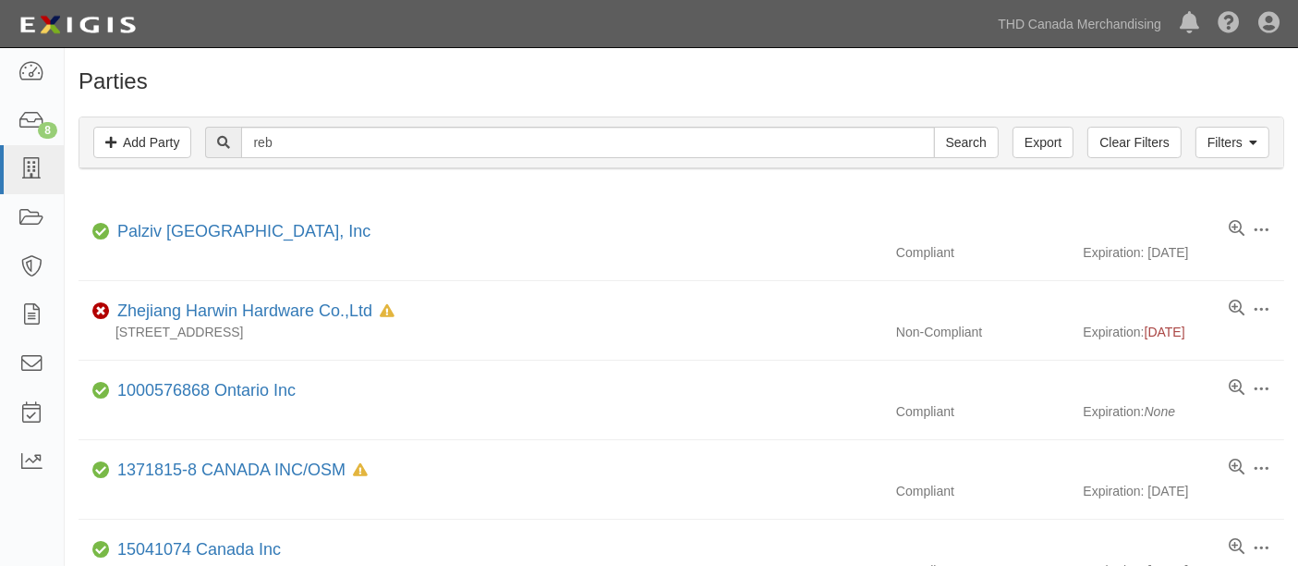
type input "reb"
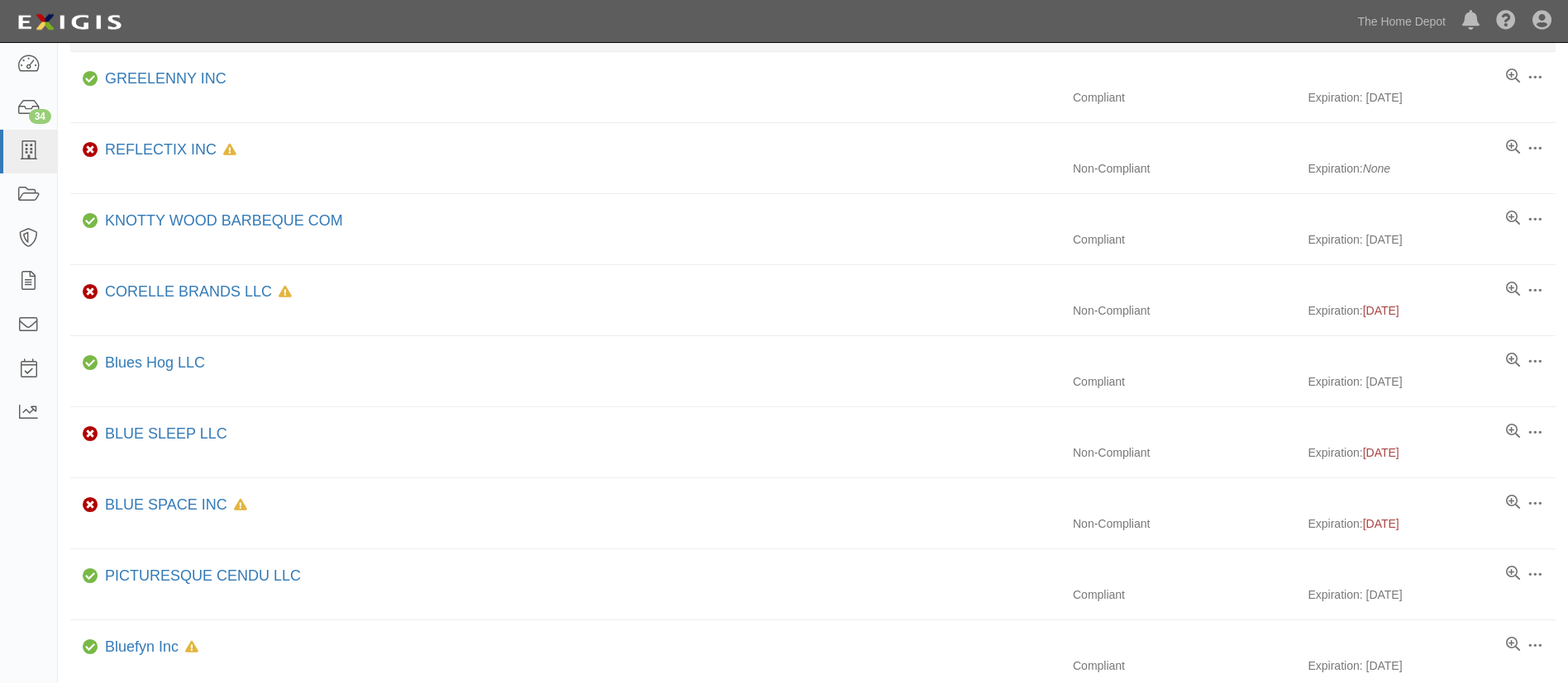
scroll to position [495, 0]
